Goal: Task Accomplishment & Management: Manage account settings

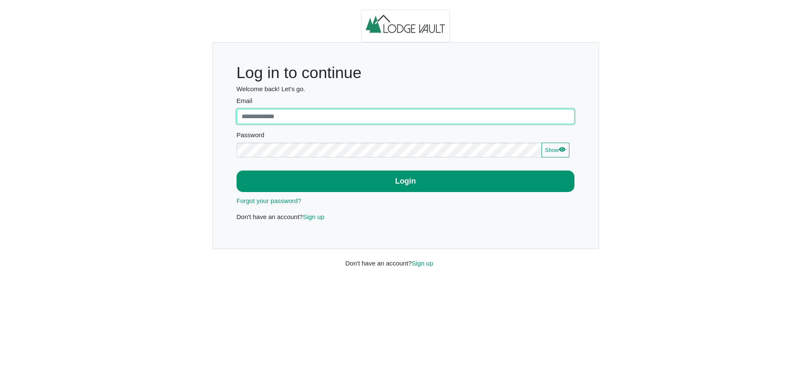
click at [272, 116] on input "Email" at bounding box center [406, 116] width 338 height 15
click at [250, 117] on input "Email" at bounding box center [406, 116] width 338 height 15
click at [568, 115] on input "Email" at bounding box center [406, 116] width 338 height 15
type input "**********"
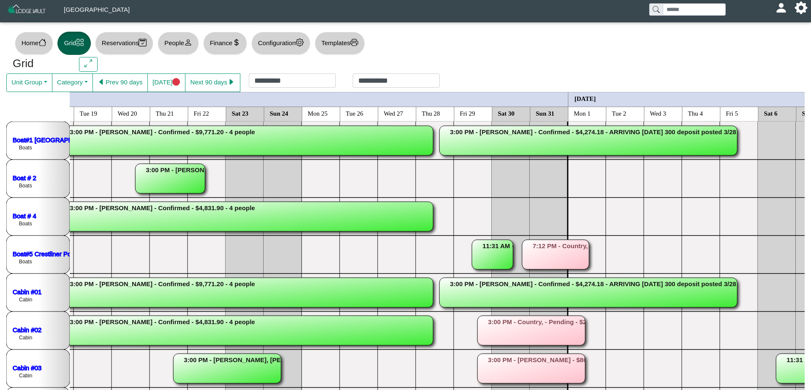
scroll to position [0, 186]
click at [483, 256] on rect at bounding box center [492, 255] width 41 height 30
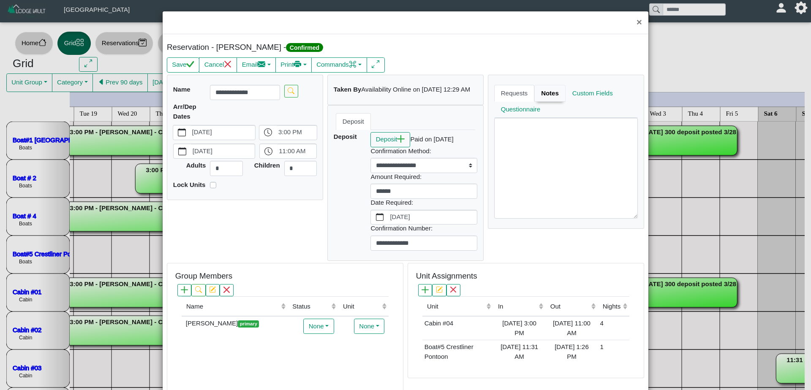
click at [558, 94] on link "Notes" at bounding box center [549, 93] width 31 height 17
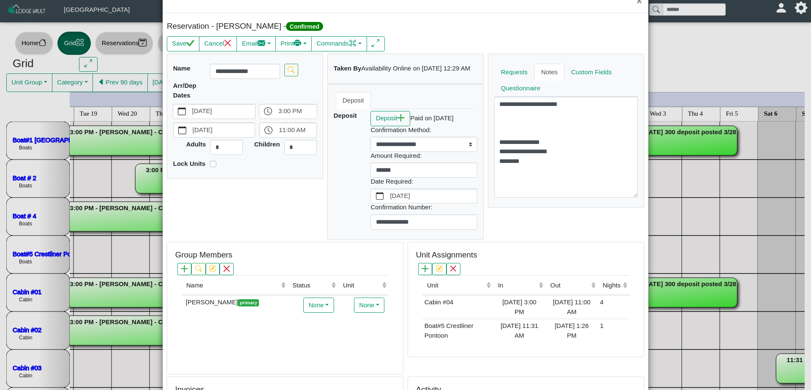
scroll to position [15, 0]
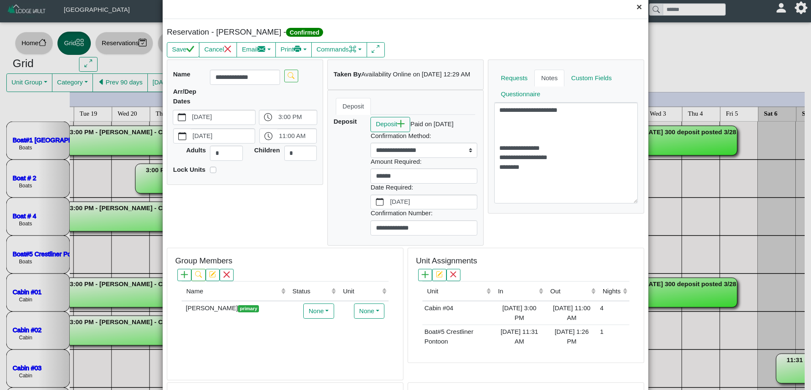
click at [637, 9] on button "×" at bounding box center [639, 7] width 18 height 22
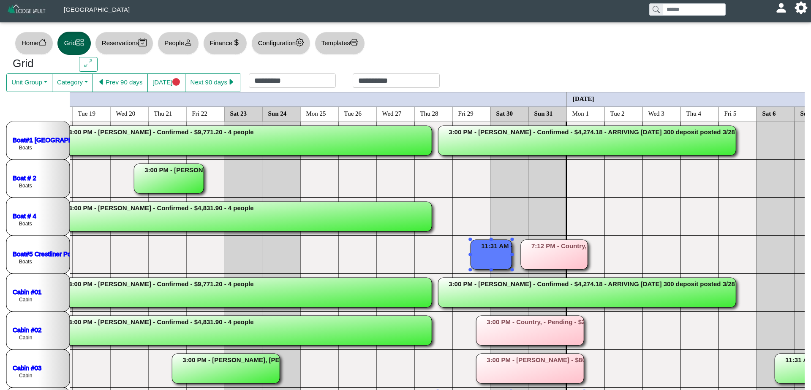
scroll to position [0, 0]
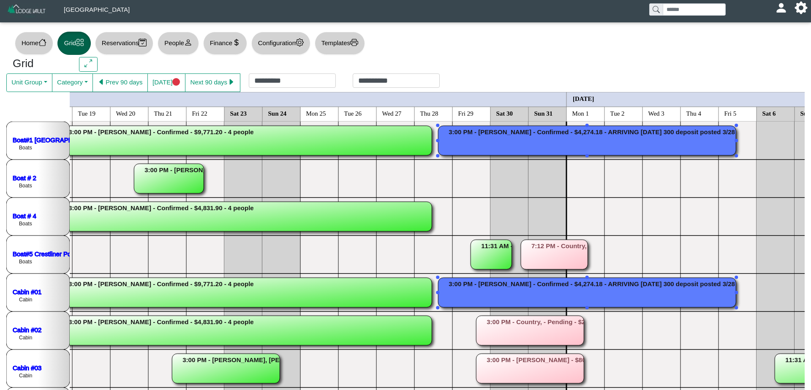
click at [538, 147] on rect at bounding box center [587, 141] width 298 height 30
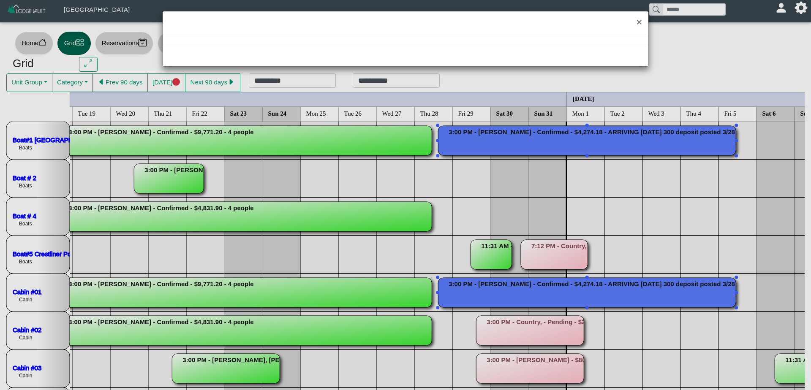
select select "*"
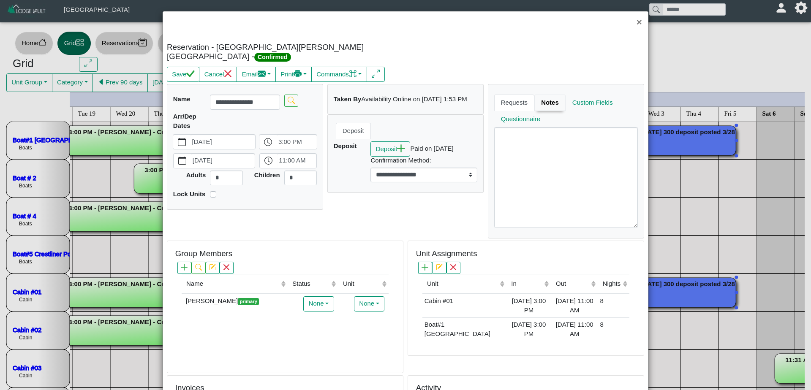
click at [554, 95] on link "Notes" at bounding box center [549, 103] width 31 height 17
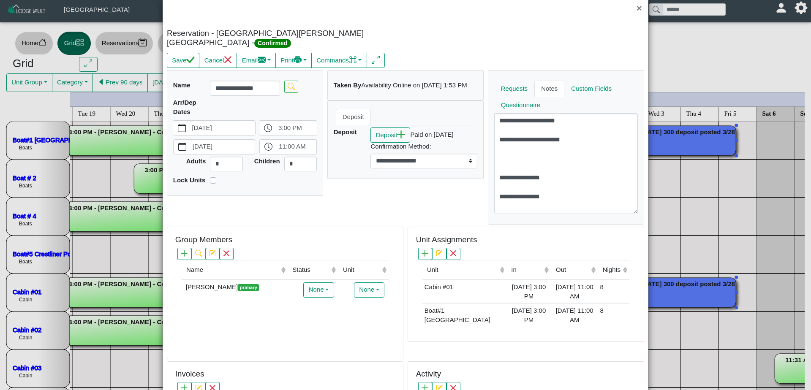
scroll to position [14, 0]
click at [640, 9] on button "×" at bounding box center [639, 8] width 18 height 22
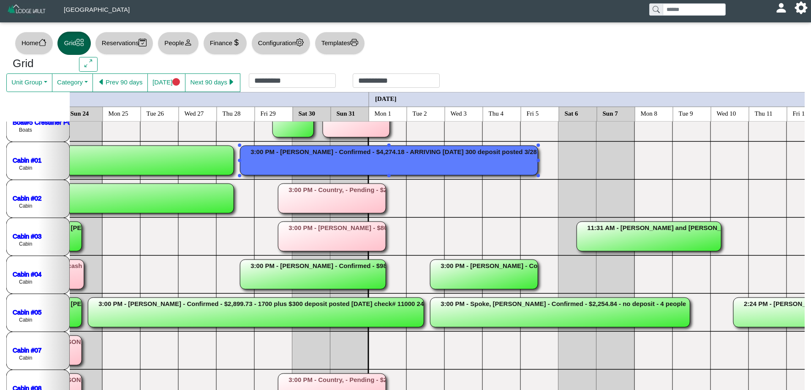
scroll to position [157, 386]
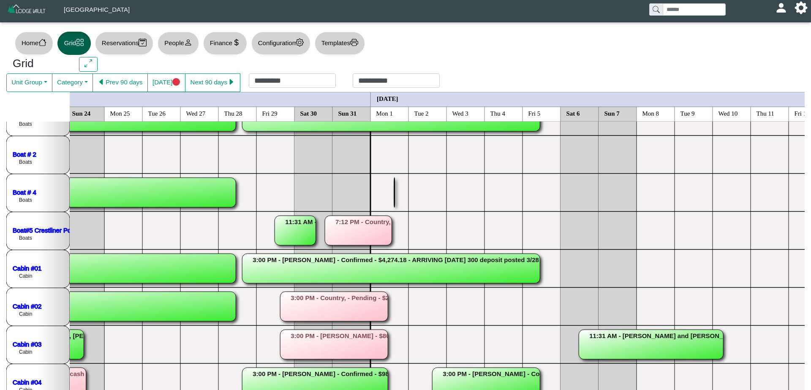
scroll to position [25, 384]
